Goal: Task Accomplishment & Management: Manage account settings

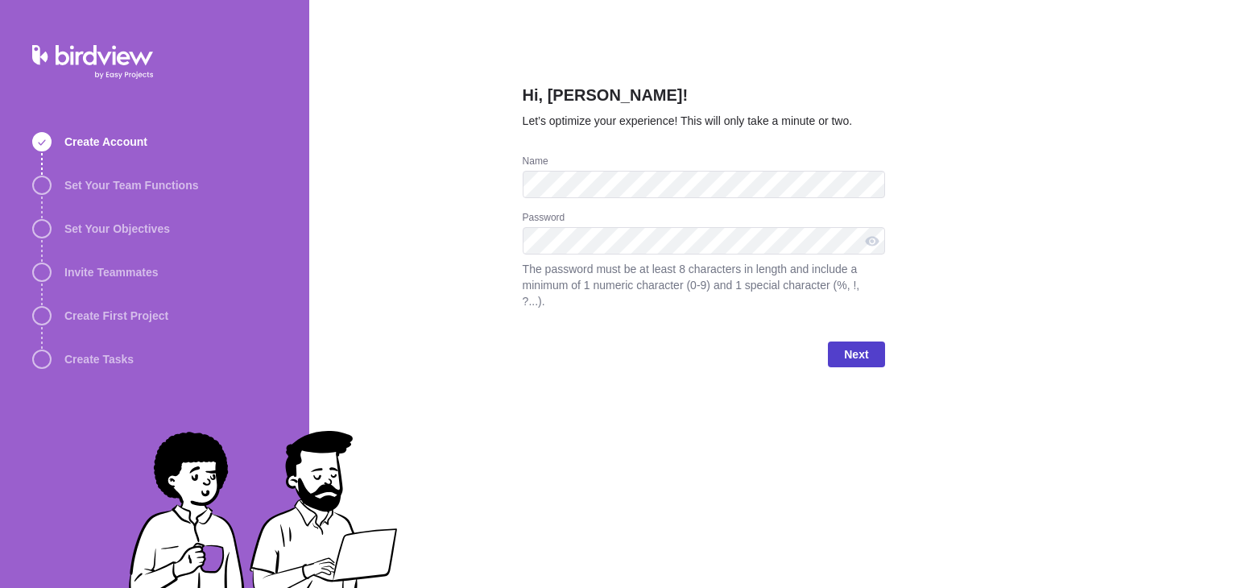
click at [852, 345] on span "Next" at bounding box center [856, 354] width 24 height 19
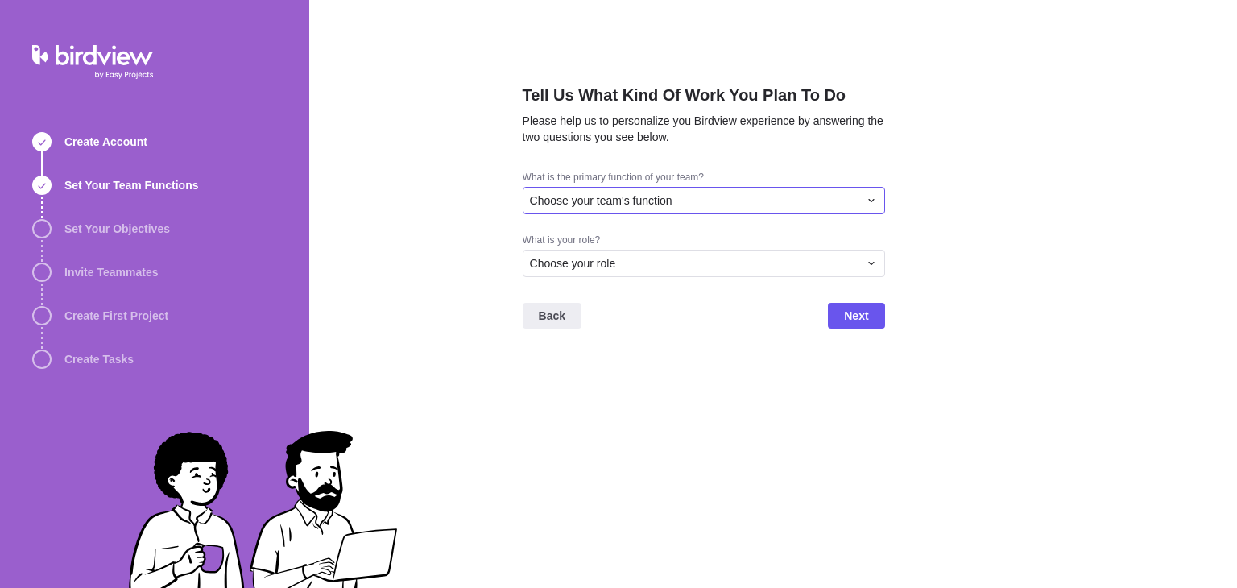
click at [831, 203] on div "Choose your team's function" at bounding box center [694, 200] width 329 height 16
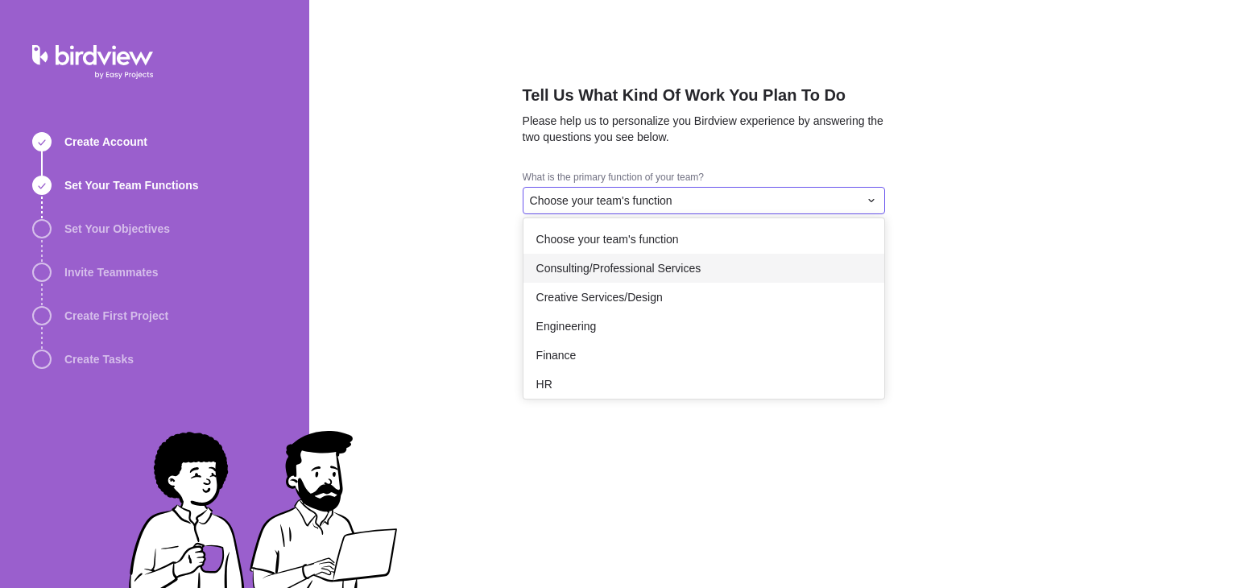
click at [661, 266] on span "Consulting/Professional Services" at bounding box center [618, 268] width 165 height 16
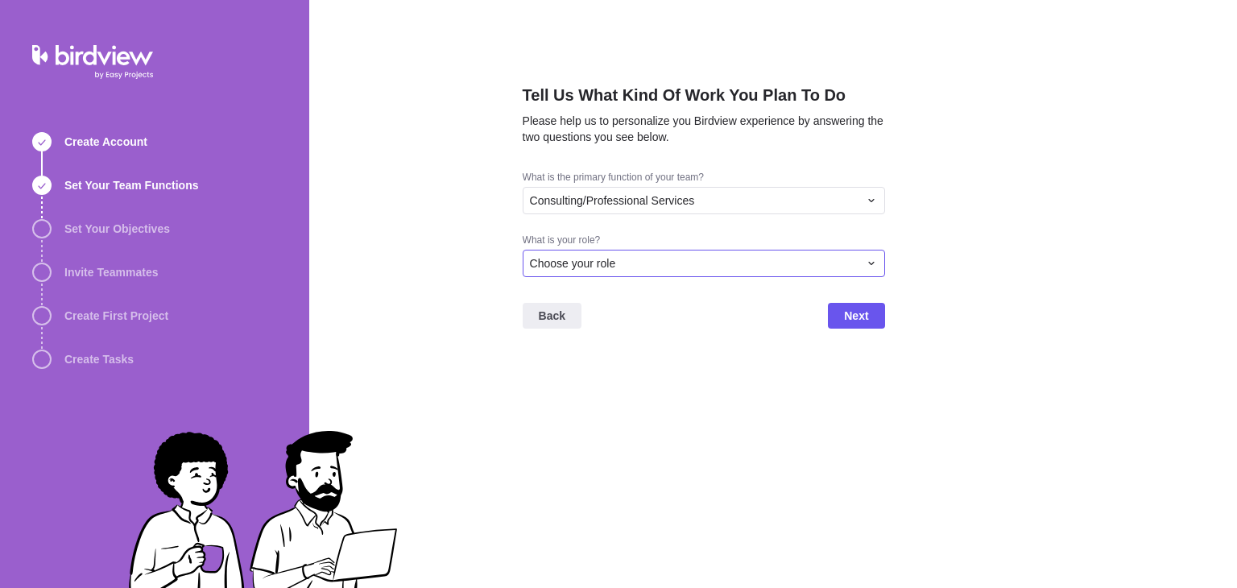
click at [782, 254] on div "Choose your role" at bounding box center [704, 263] width 362 height 27
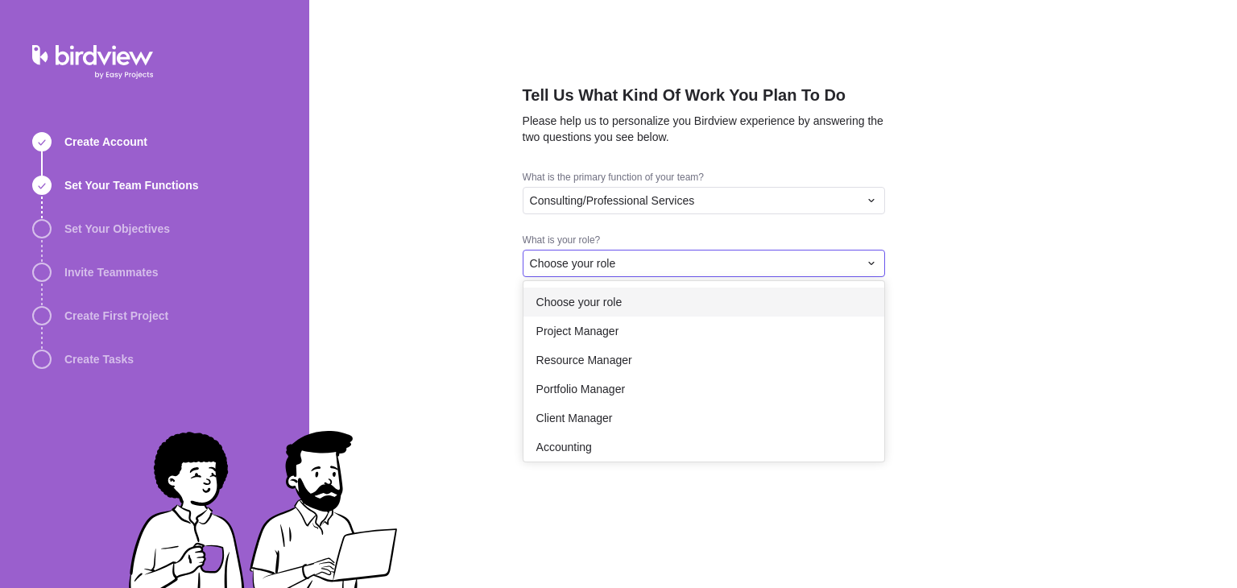
click at [619, 300] on span "Choose your role" at bounding box center [579, 302] width 86 height 16
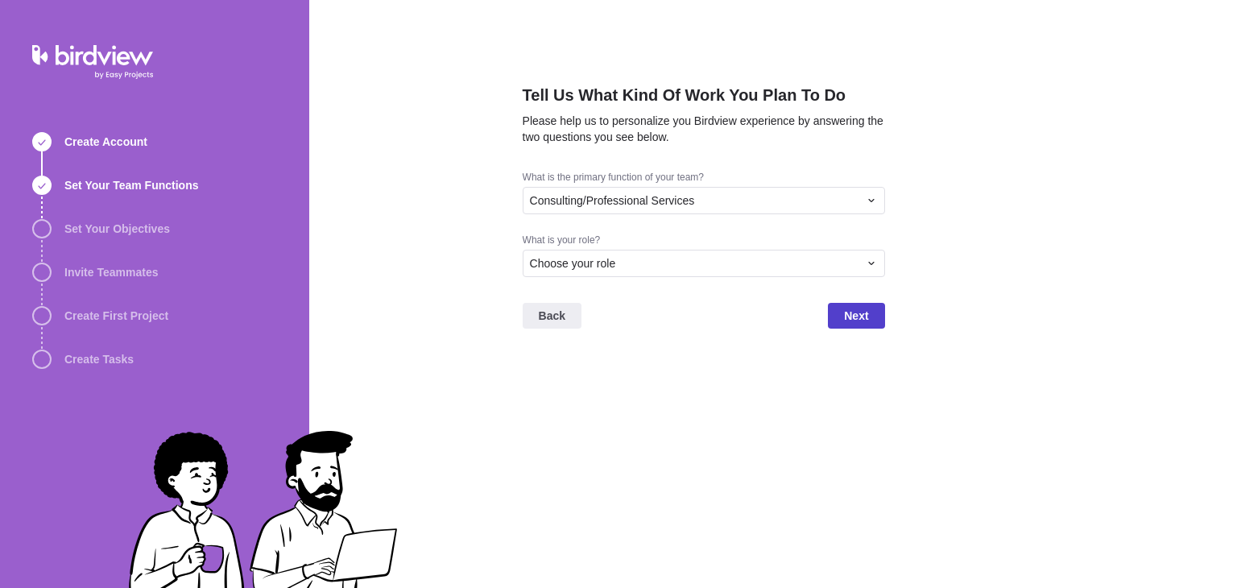
click at [863, 313] on span "Next" at bounding box center [856, 315] width 24 height 19
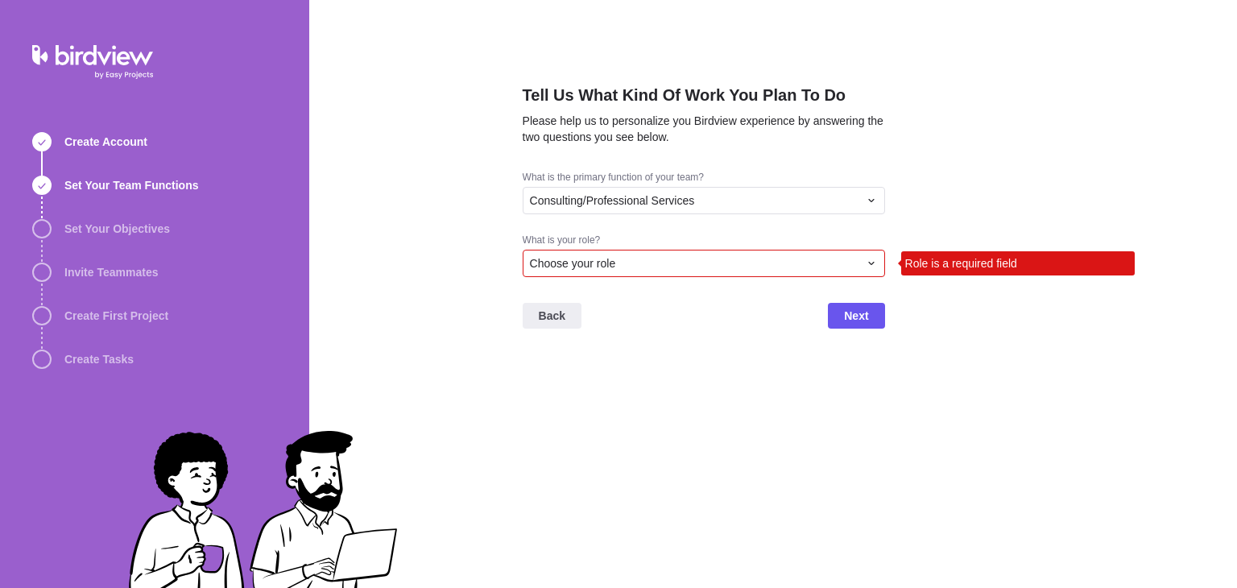
click at [753, 268] on div "Choose your role" at bounding box center [694, 263] width 329 height 16
click at [869, 259] on icon at bounding box center [871, 263] width 13 height 13
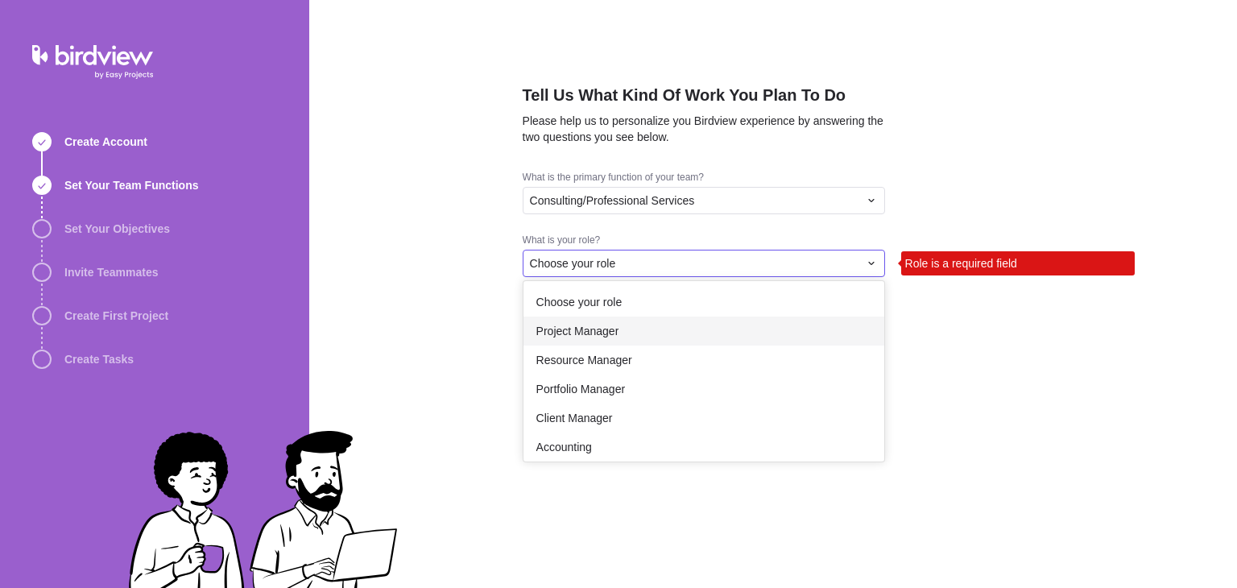
click at [590, 335] on span "Project Manager" at bounding box center [577, 331] width 83 height 16
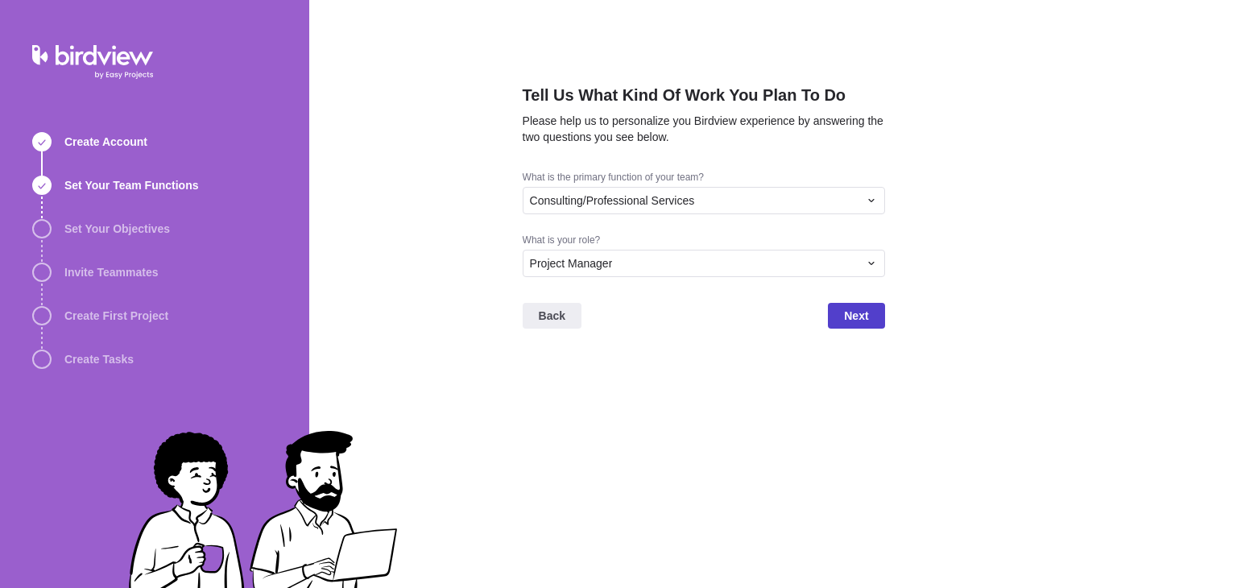
click at [833, 311] on span "Next" at bounding box center [856, 316] width 56 height 26
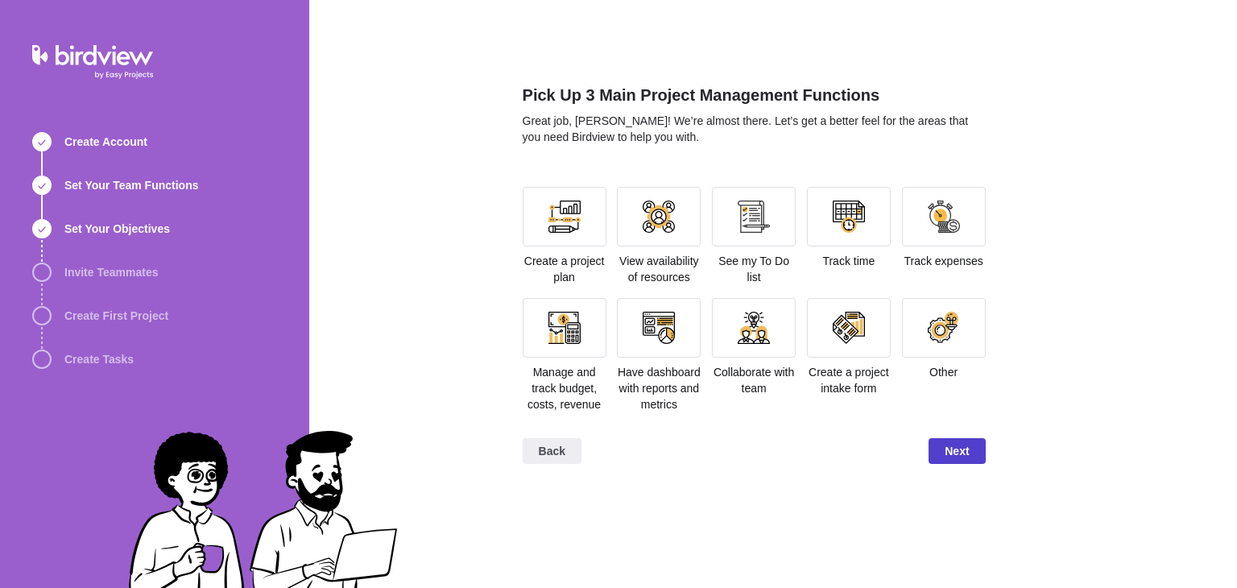
click at [955, 447] on span "Next" at bounding box center [957, 450] width 24 height 19
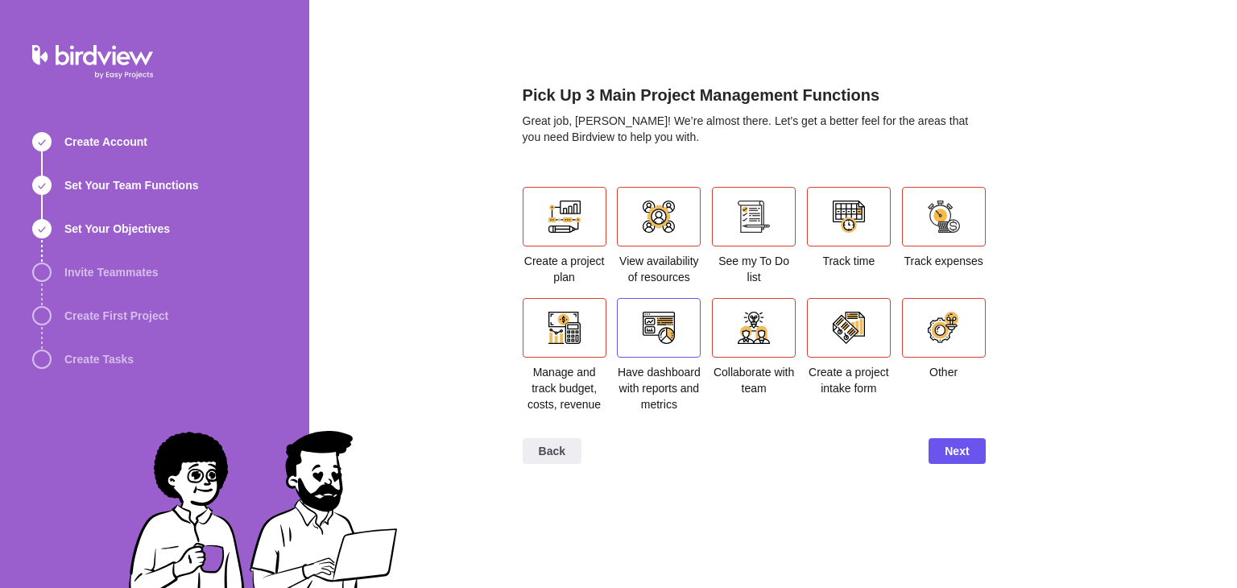
click at [641, 325] on div at bounding box center [659, 328] width 84 height 60
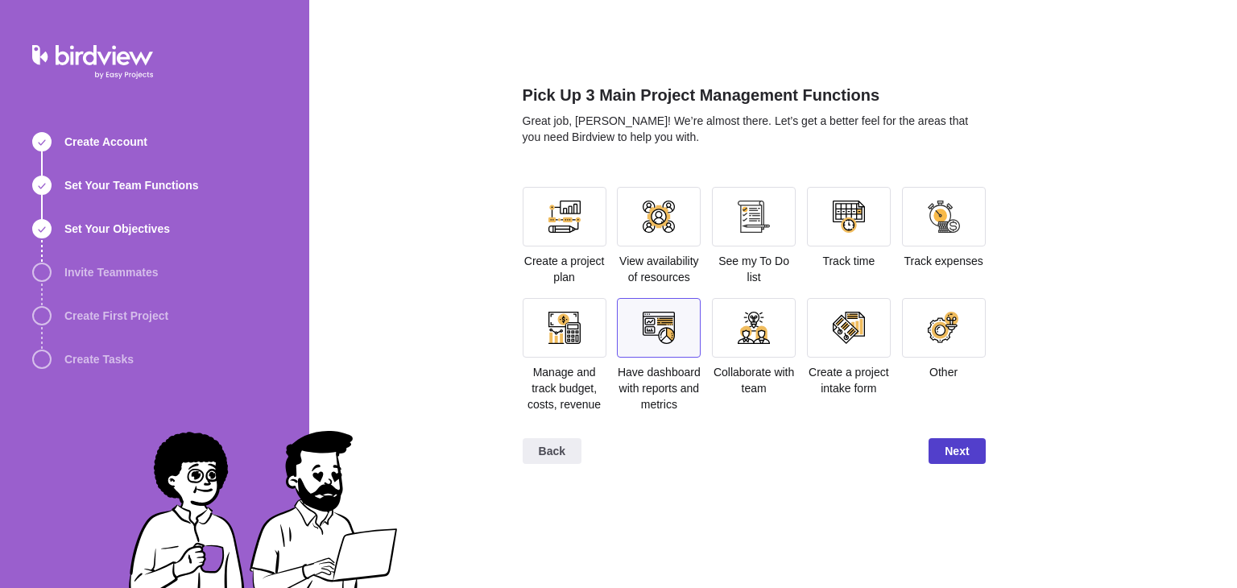
click at [954, 455] on span "Next" at bounding box center [957, 450] width 24 height 19
click at [954, 455] on icon at bounding box center [956, 451] width 13 height 13
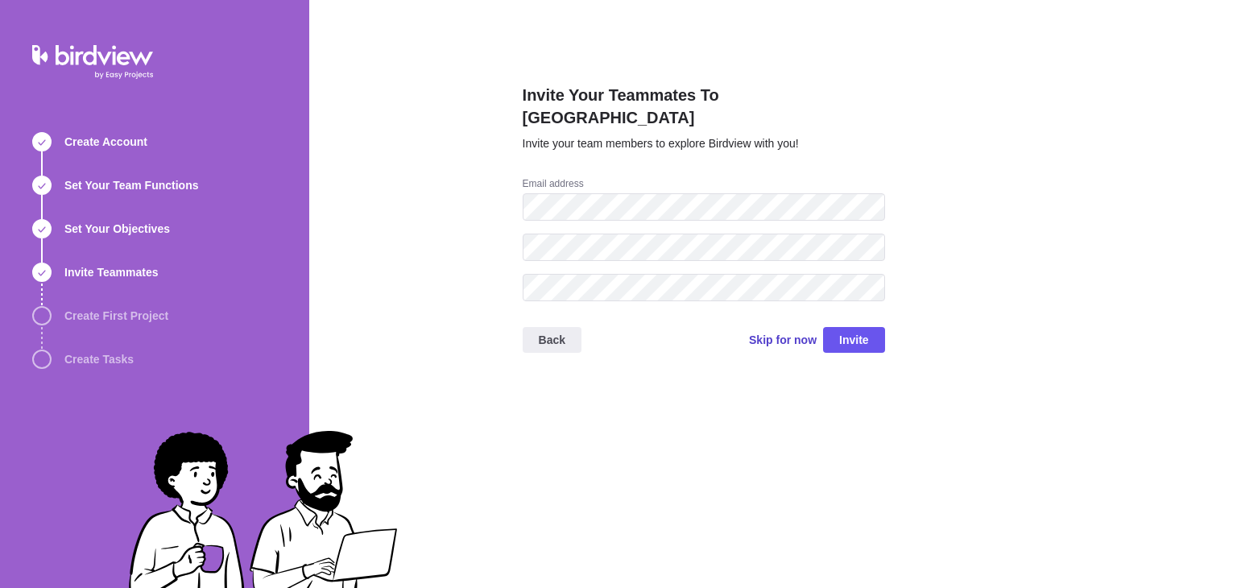
click at [791, 332] on span "Skip for now" at bounding box center [783, 340] width 68 height 16
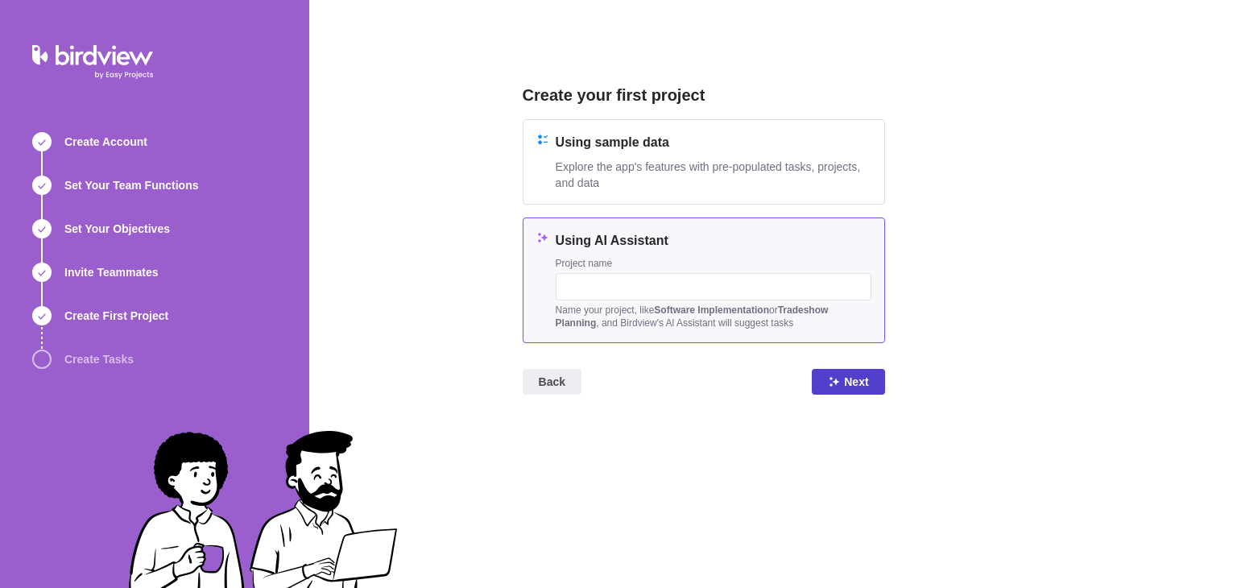
click at [849, 379] on span "Next" at bounding box center [856, 381] width 24 height 19
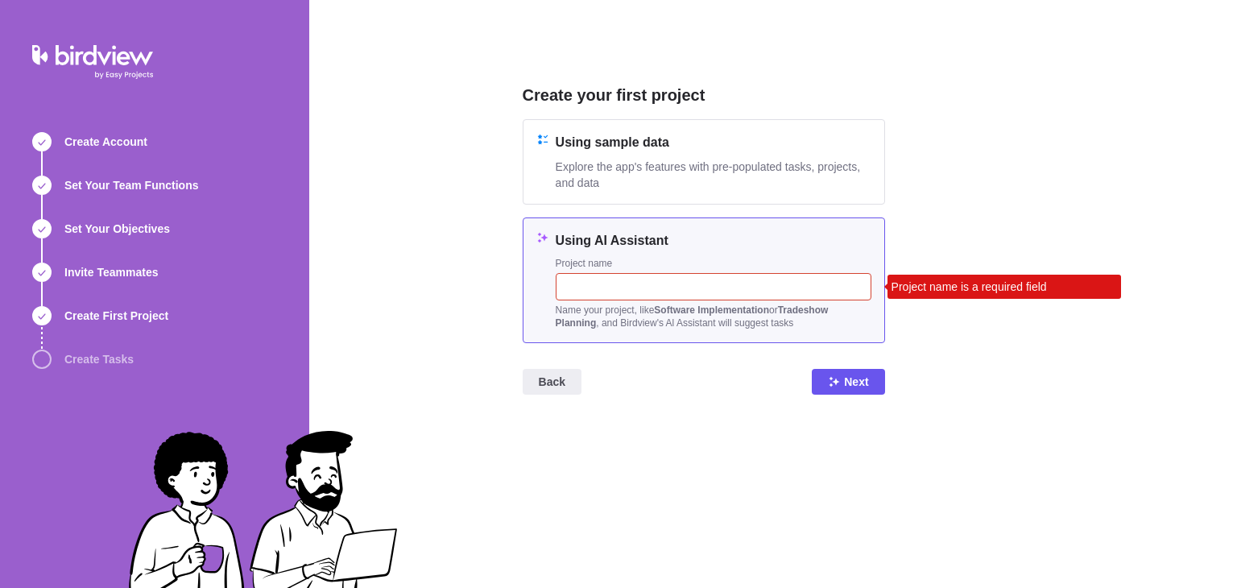
click at [625, 287] on input "text" at bounding box center [714, 286] width 316 height 27
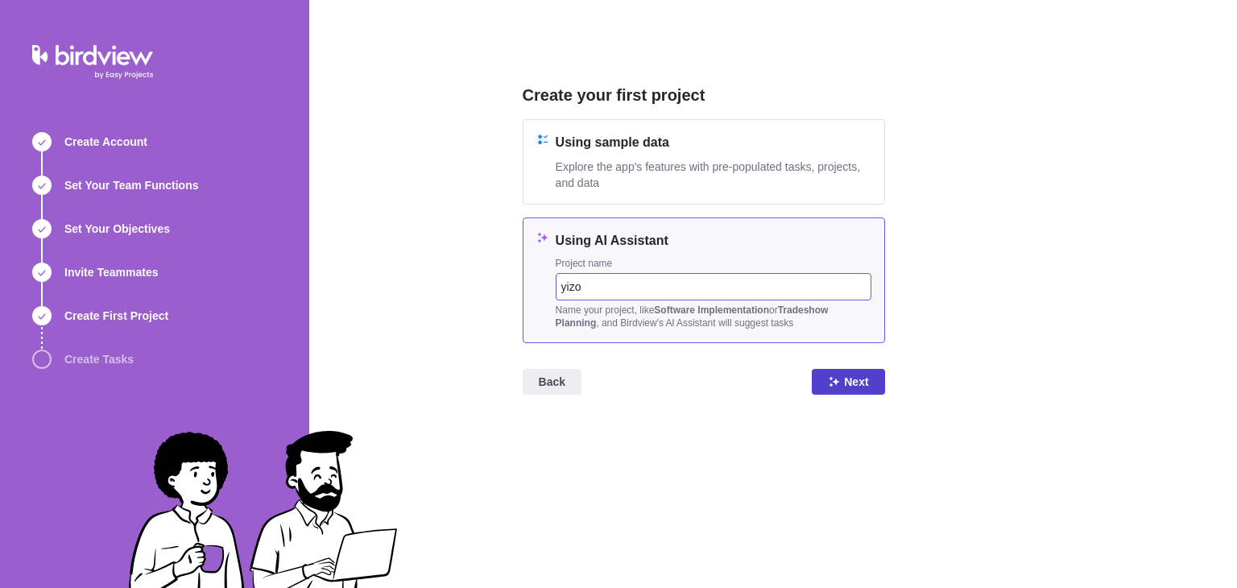
type input "yizo"
click at [854, 372] on span "Next" at bounding box center [856, 381] width 24 height 19
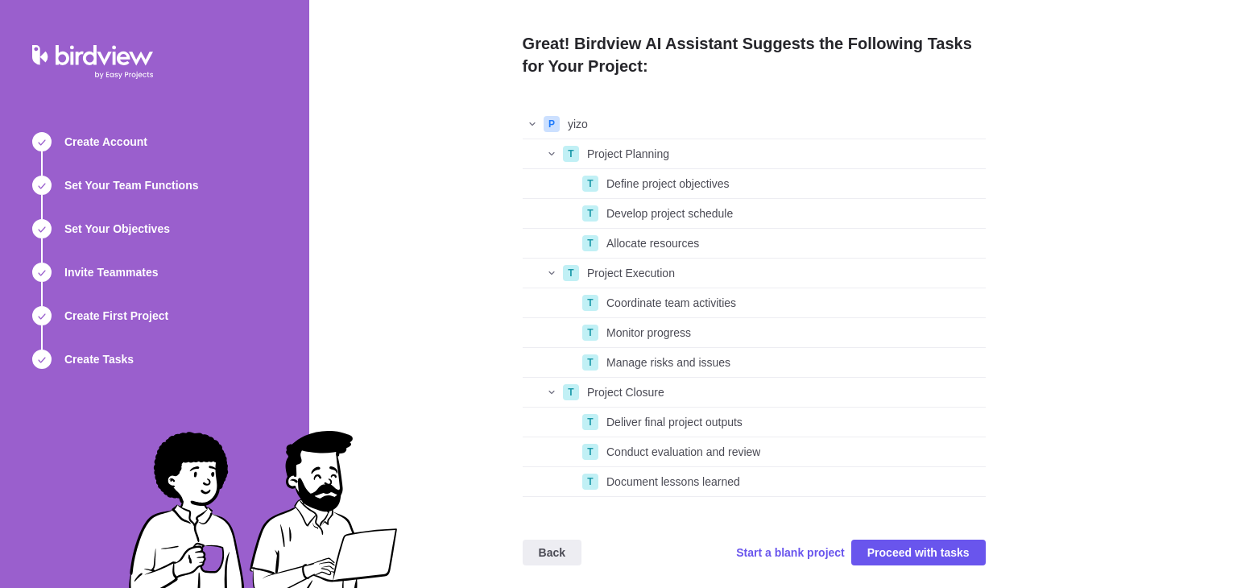
scroll to position [16, 0]
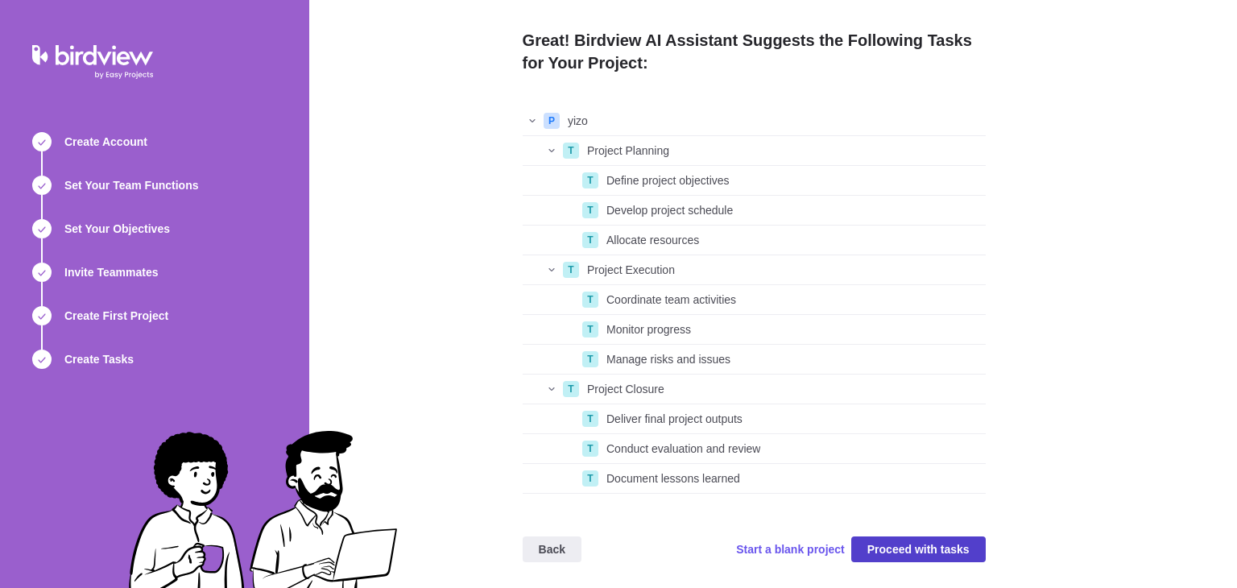
click at [899, 541] on span "Proceed with tasks" at bounding box center [918, 549] width 102 height 19
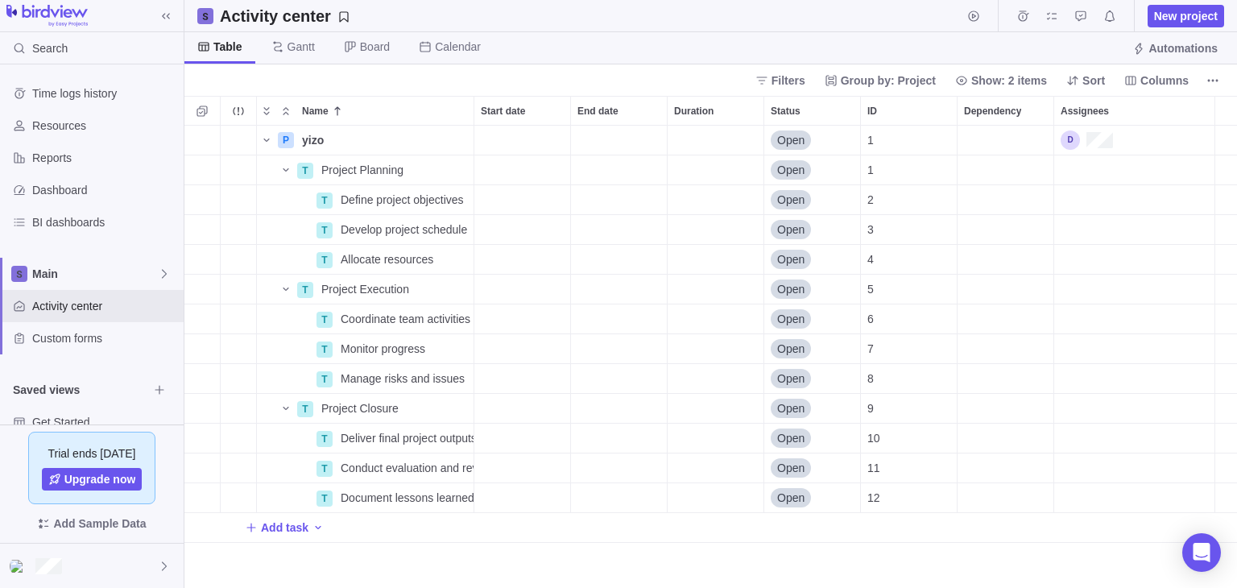
scroll to position [13, 13]
click at [164, 565] on icon at bounding box center [164, 566] width 13 height 13
click at [164, 568] on icon at bounding box center [164, 566] width 13 height 13
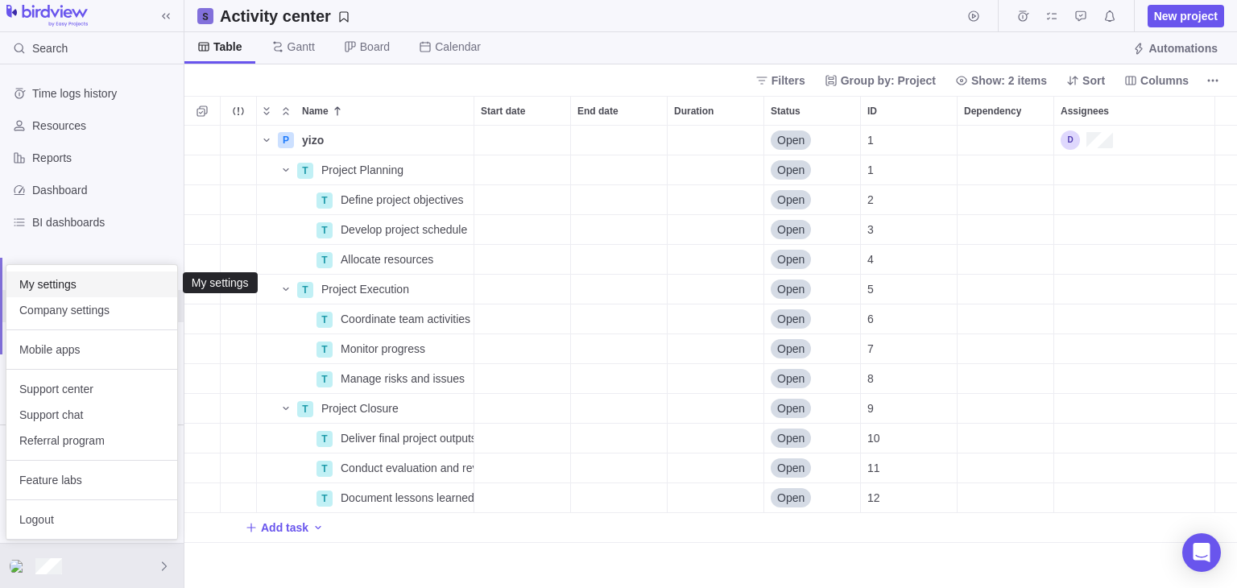
click at [62, 283] on span "My settings" at bounding box center [91, 284] width 145 height 16
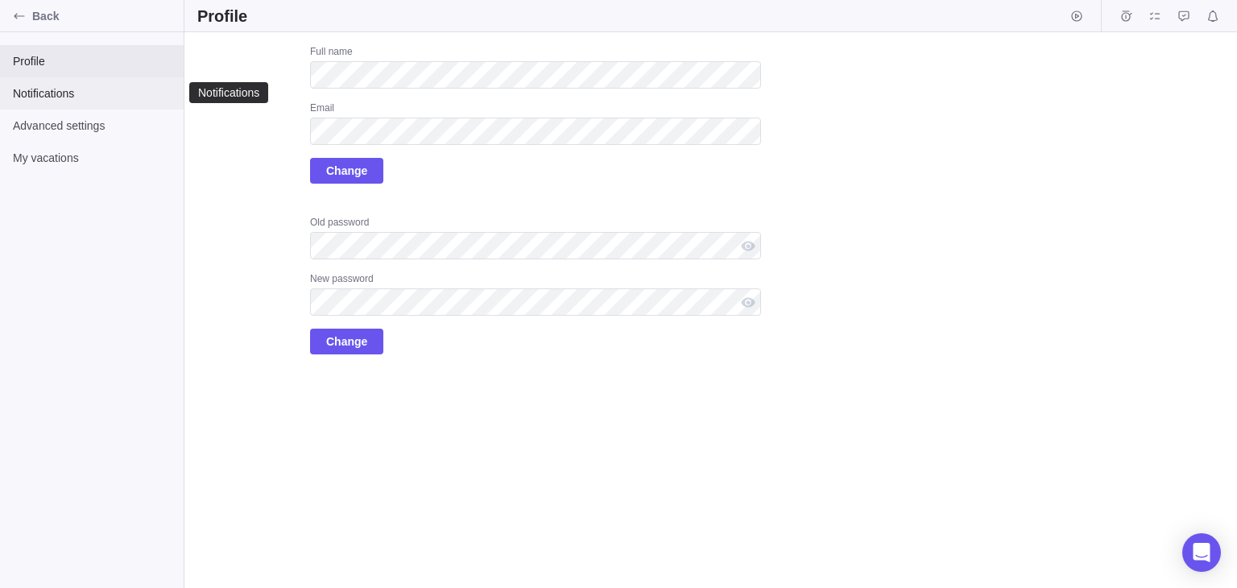
click at [60, 96] on span "Notifications" at bounding box center [92, 93] width 158 height 16
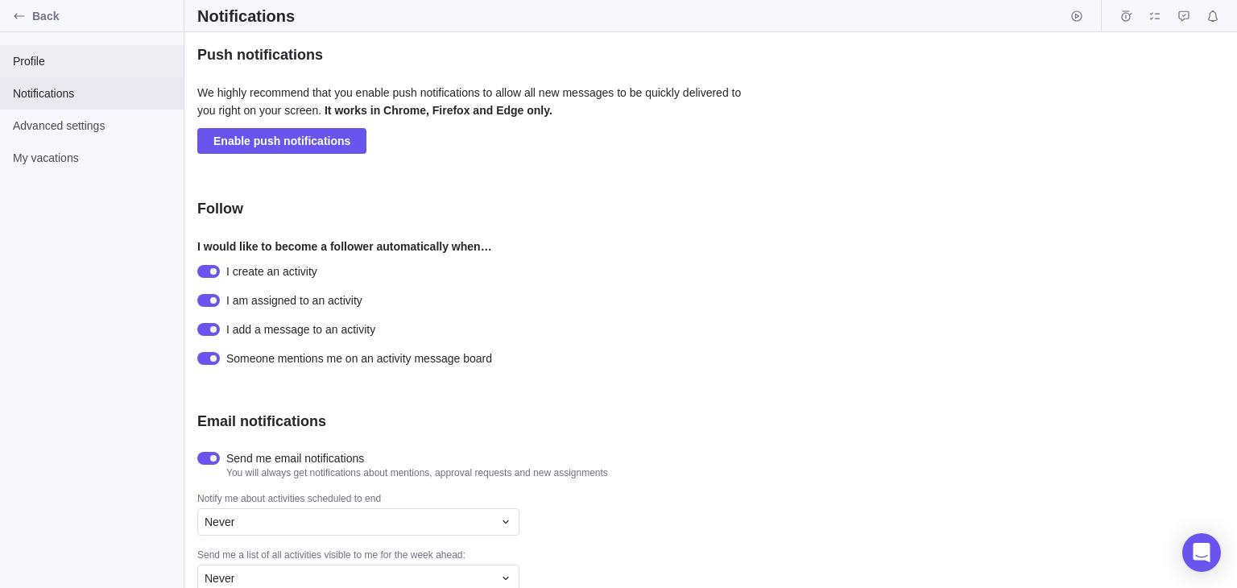
click at [29, 55] on span "Profile" at bounding box center [92, 61] width 158 height 16
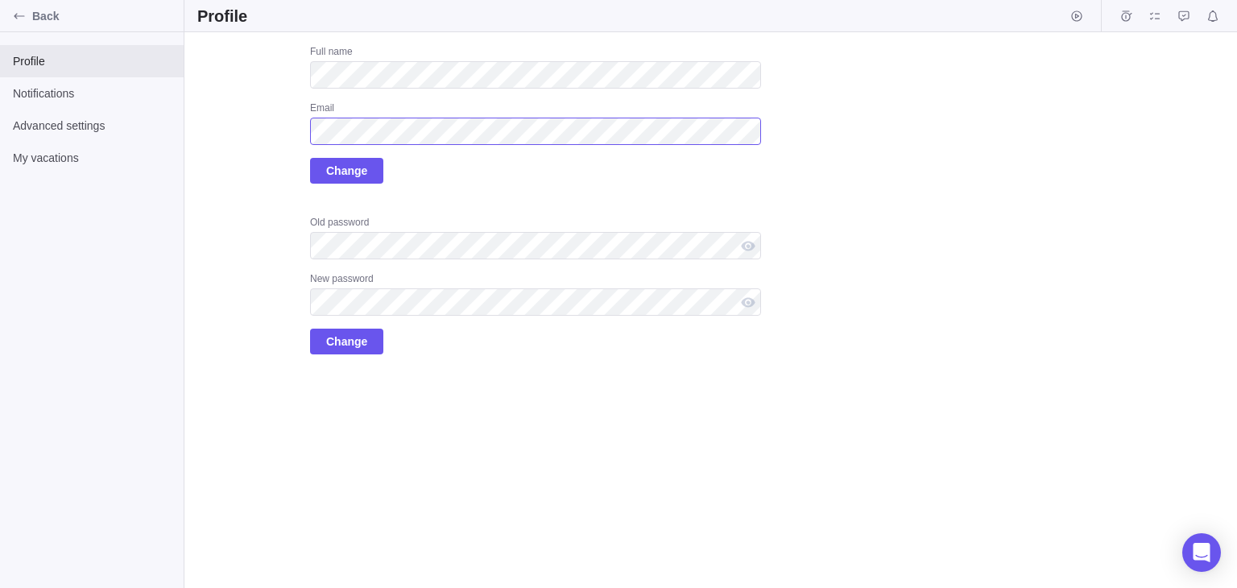
click at [296, 133] on div "Upload Full name Email Change Old password New password Change" at bounding box center [479, 199] width 564 height 309
click at [14, 15] on icon "Back" at bounding box center [19, 16] width 13 height 13
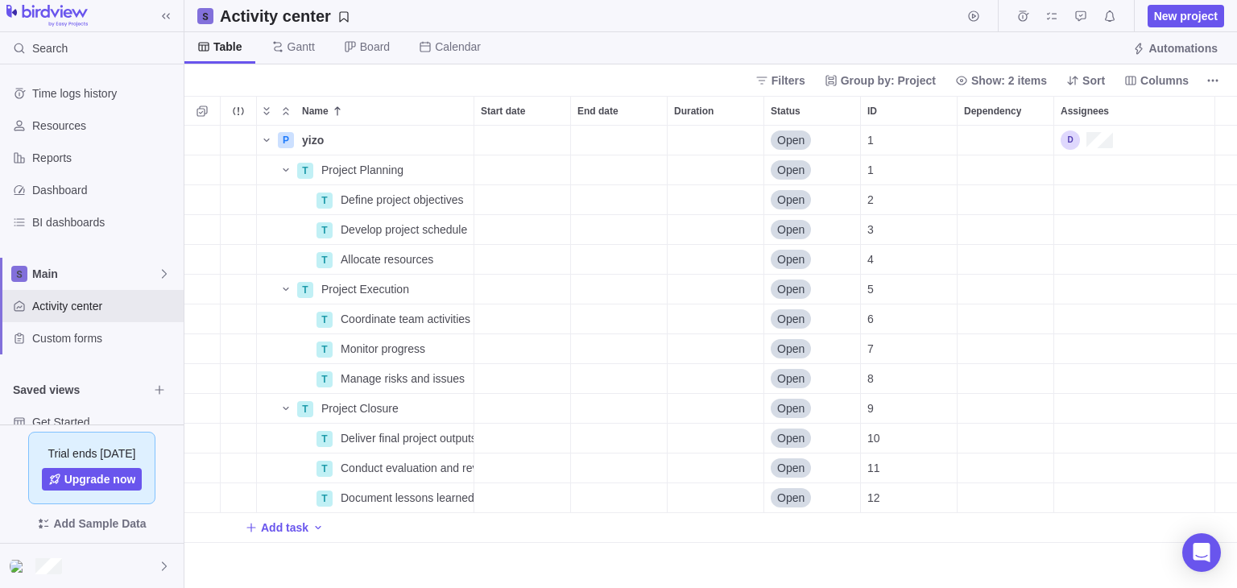
scroll to position [449, 1040]
click at [162, 563] on icon at bounding box center [164, 566] width 13 height 13
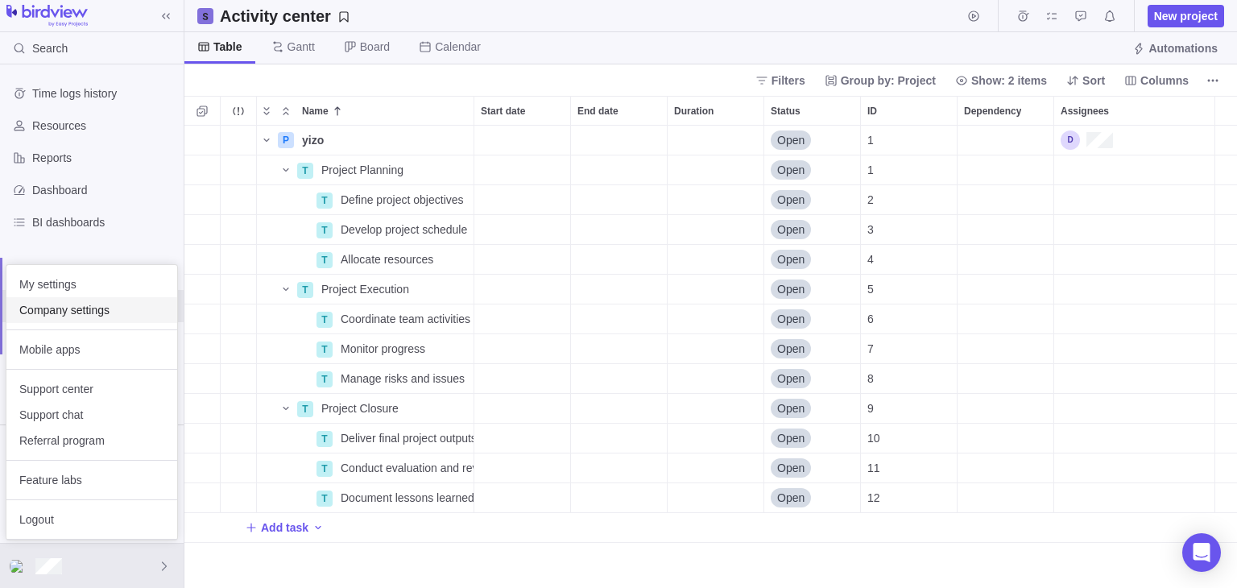
click at [59, 313] on span "Company settings" at bounding box center [91, 310] width 145 height 16
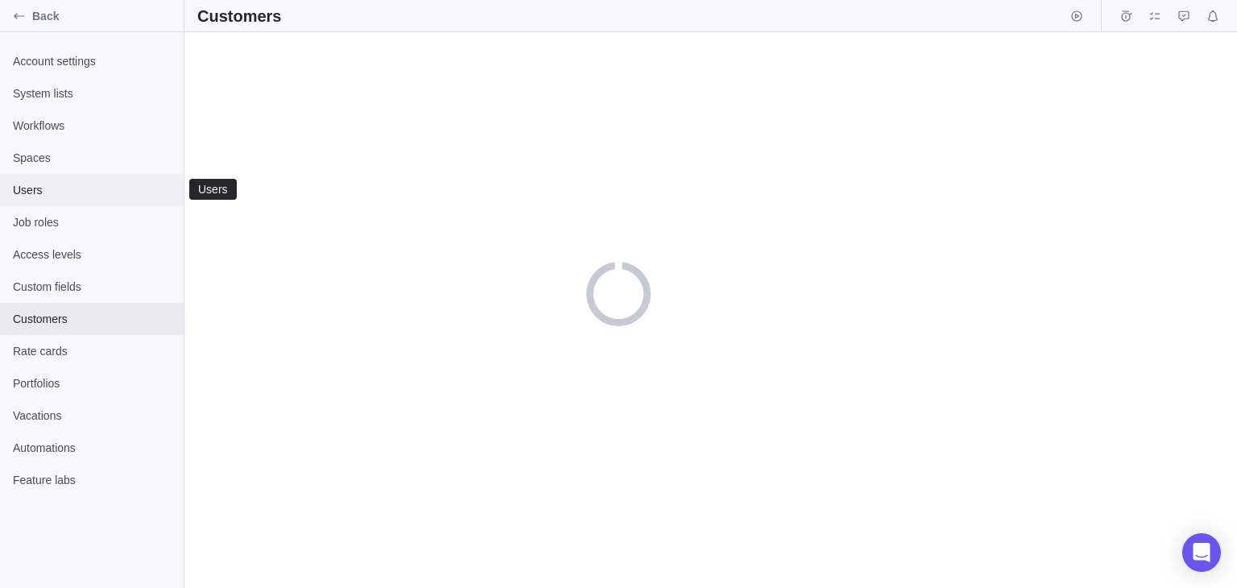
click at [36, 200] on div "Users" at bounding box center [92, 190] width 184 height 32
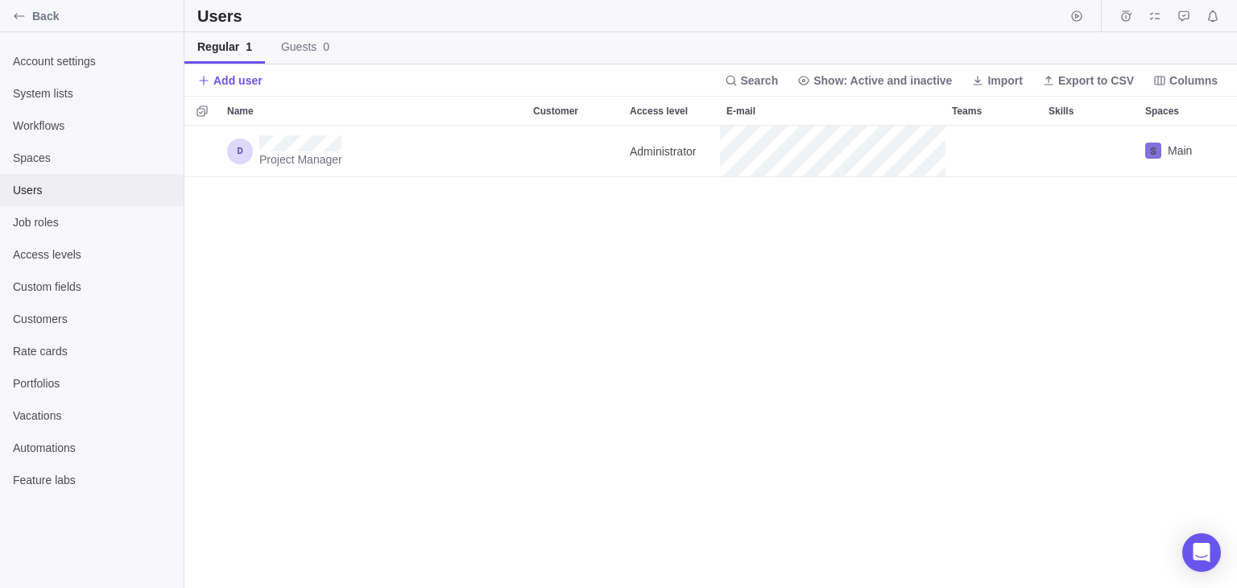
scroll to position [449, 1040]
click at [233, 77] on span "Add user" at bounding box center [237, 80] width 49 height 16
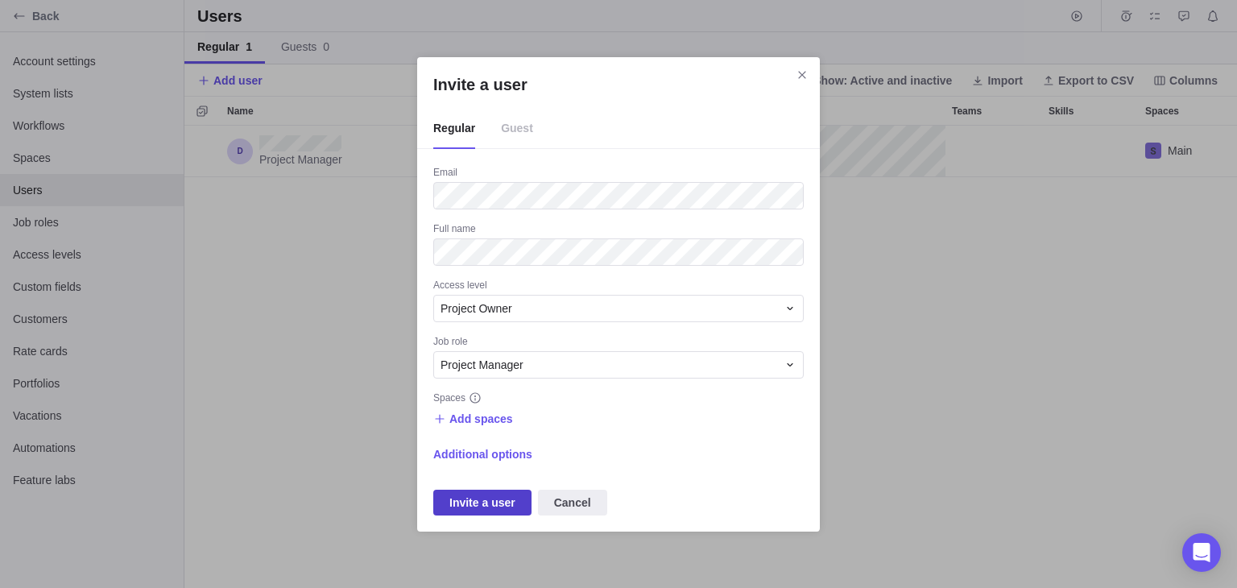
click at [487, 500] on span "Invite a user" at bounding box center [482, 502] width 66 height 19
click at [467, 501] on span "Invite a user" at bounding box center [482, 502] width 66 height 19
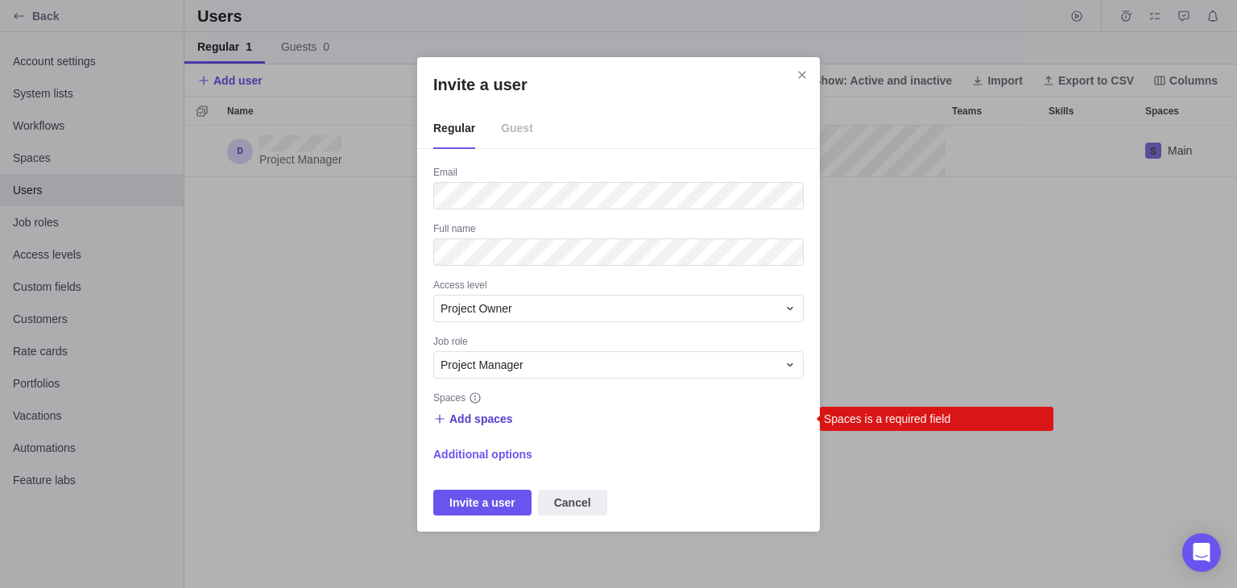
click at [436, 420] on icon "Invite a user" at bounding box center [439, 418] width 13 height 13
click at [470, 421] on span "Add spaces" at bounding box center [481, 419] width 64 height 16
click at [475, 439] on input "Invite a user" at bounding box center [480, 448] width 83 height 19
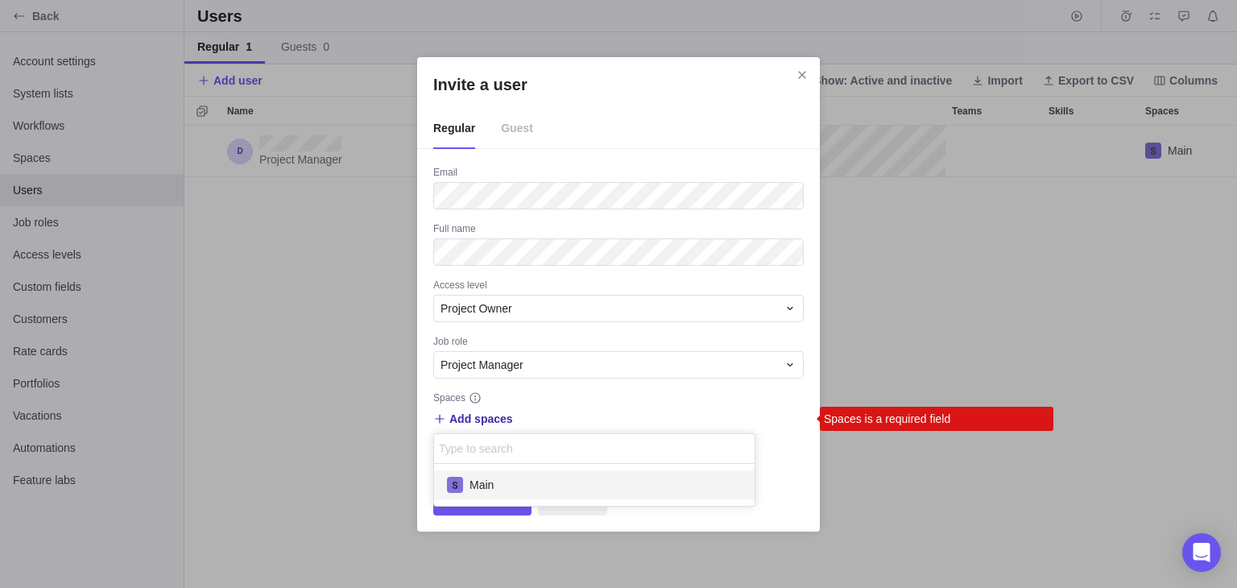
click at [496, 480] on div "Main" at bounding box center [594, 484] width 321 height 29
click at [767, 401] on div "Invite a user Regular Guest Email Full name Access level Project Owner Job role…" at bounding box center [618, 294] width 1237 height 588
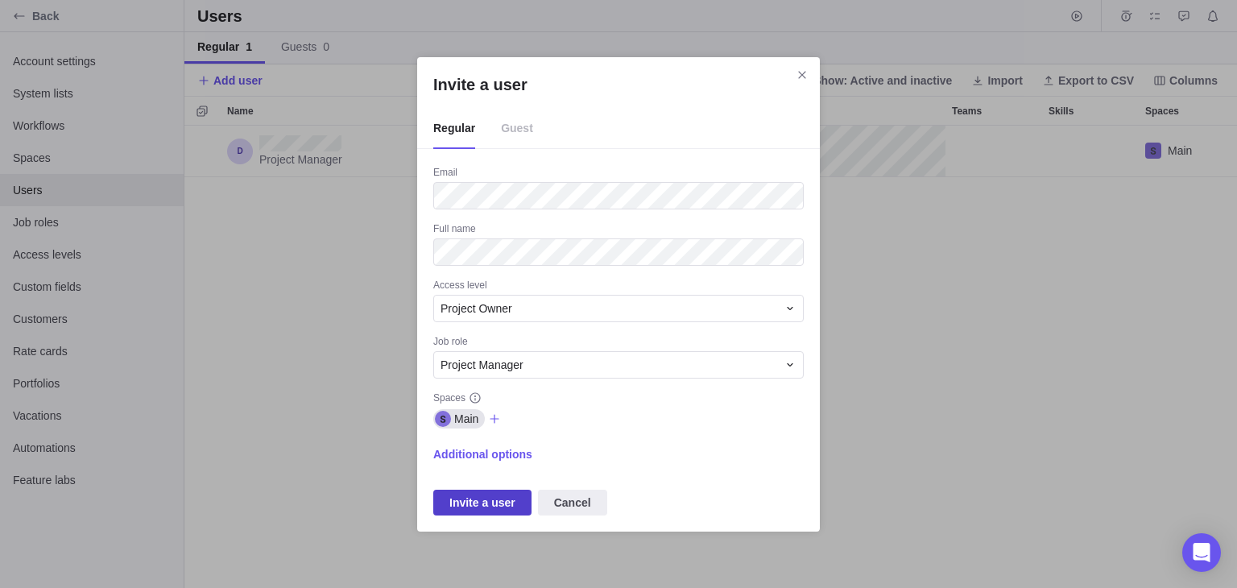
click at [473, 500] on span "Invite a user" at bounding box center [482, 502] width 66 height 19
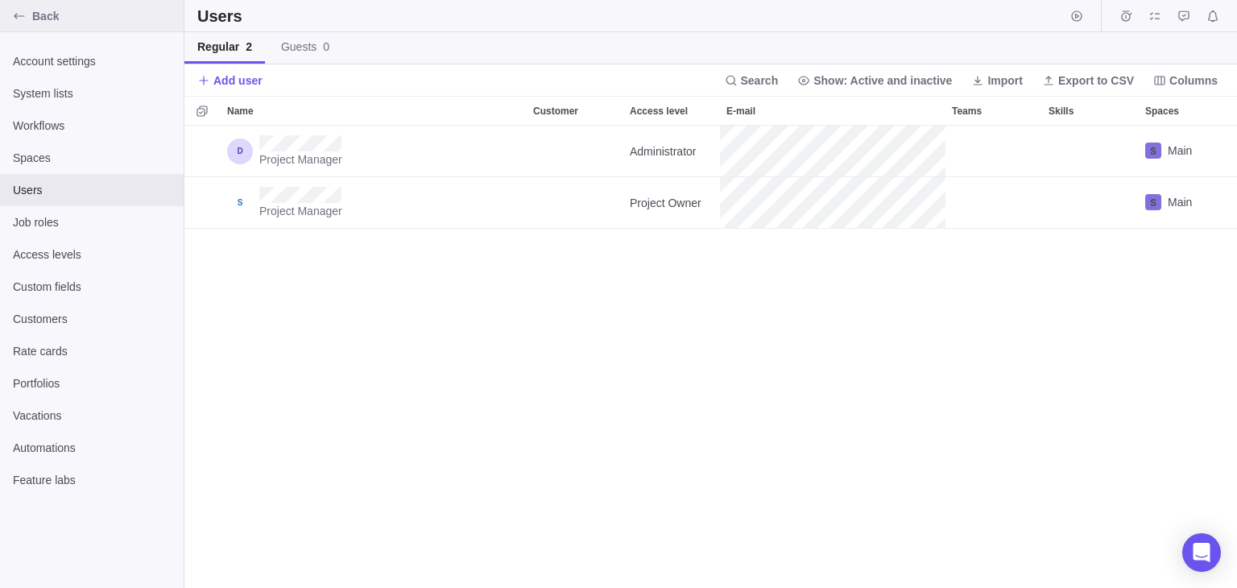
click at [19, 20] on icon "Back" at bounding box center [19, 16] width 13 height 13
